Goal: Check status

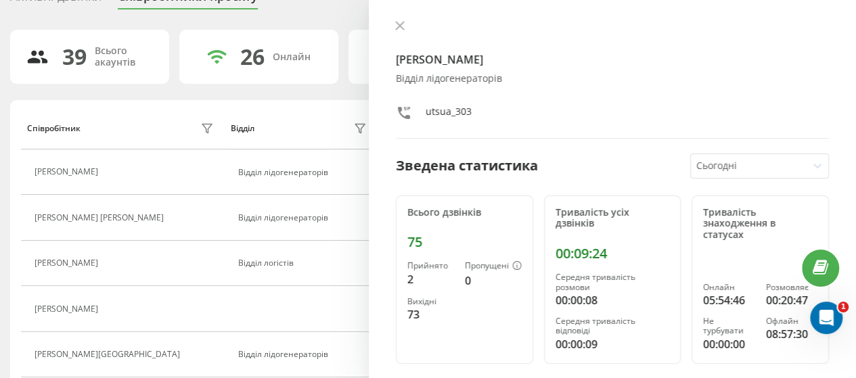
scroll to position [135, 0]
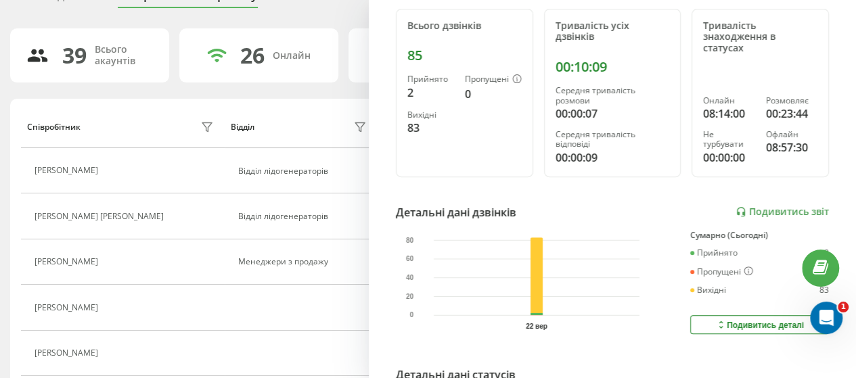
scroll to position [203, 0]
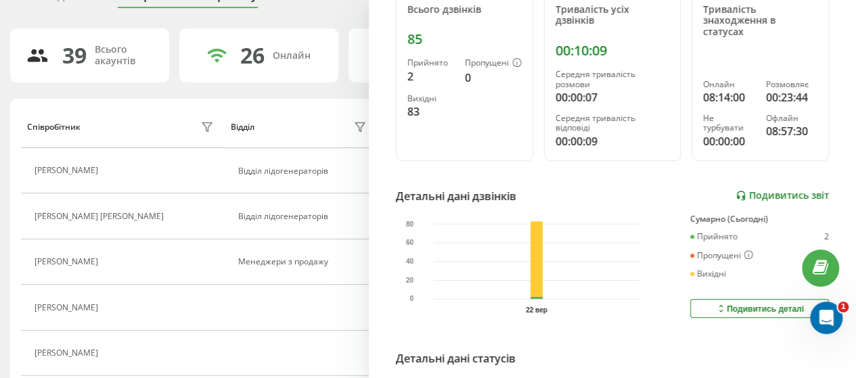
click at [780, 191] on link "Подивитись звіт" at bounding box center [782, 196] width 93 height 12
